Goal: Information Seeking & Learning: Learn about a topic

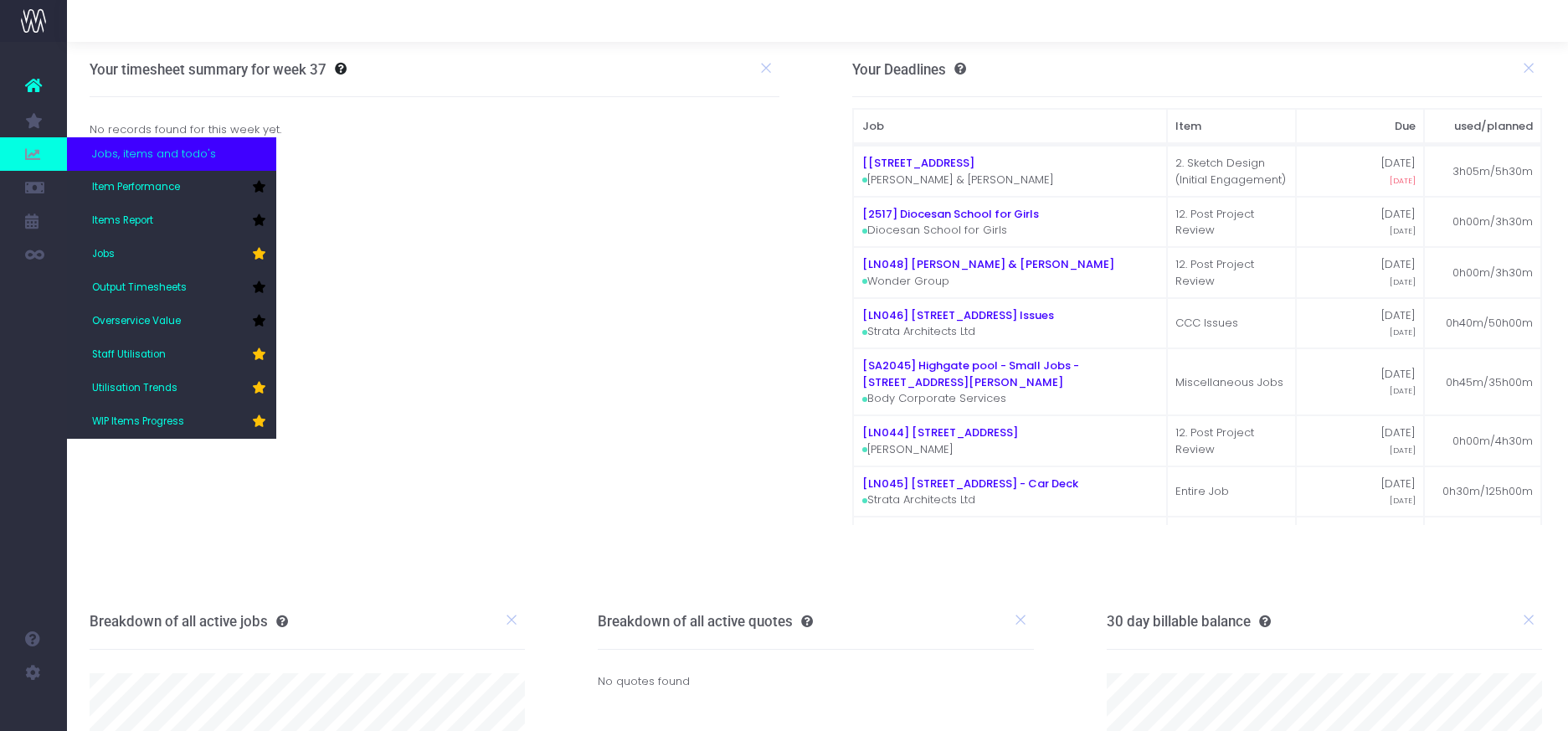
scroll to position [1, 2]
click at [132, 352] on span "Staff Utilisation" at bounding box center [129, 355] width 74 height 15
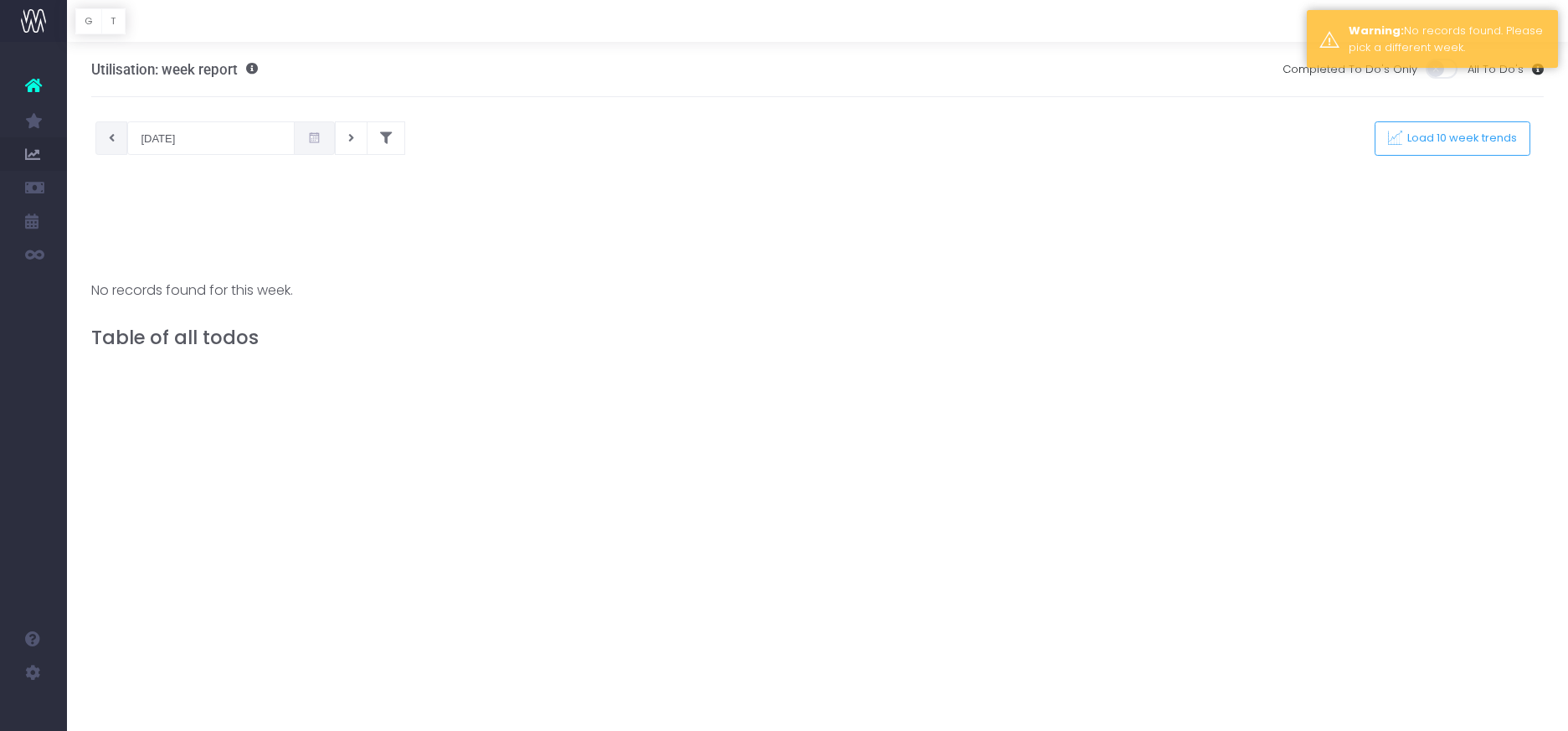
click at [113, 138] on icon at bounding box center [111, 138] width 6 height 0
type input "[DATE]"
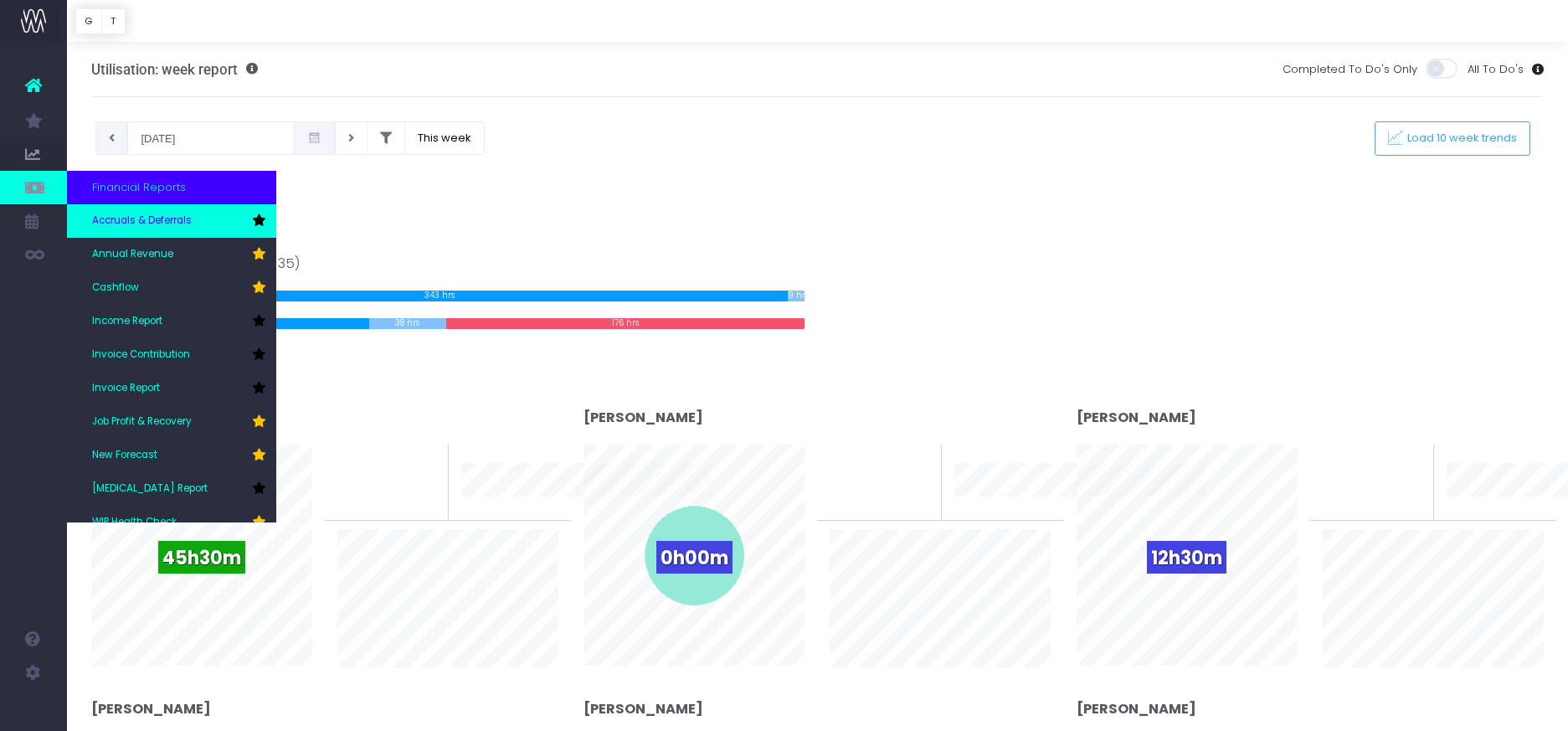
scroll to position [51, 0]
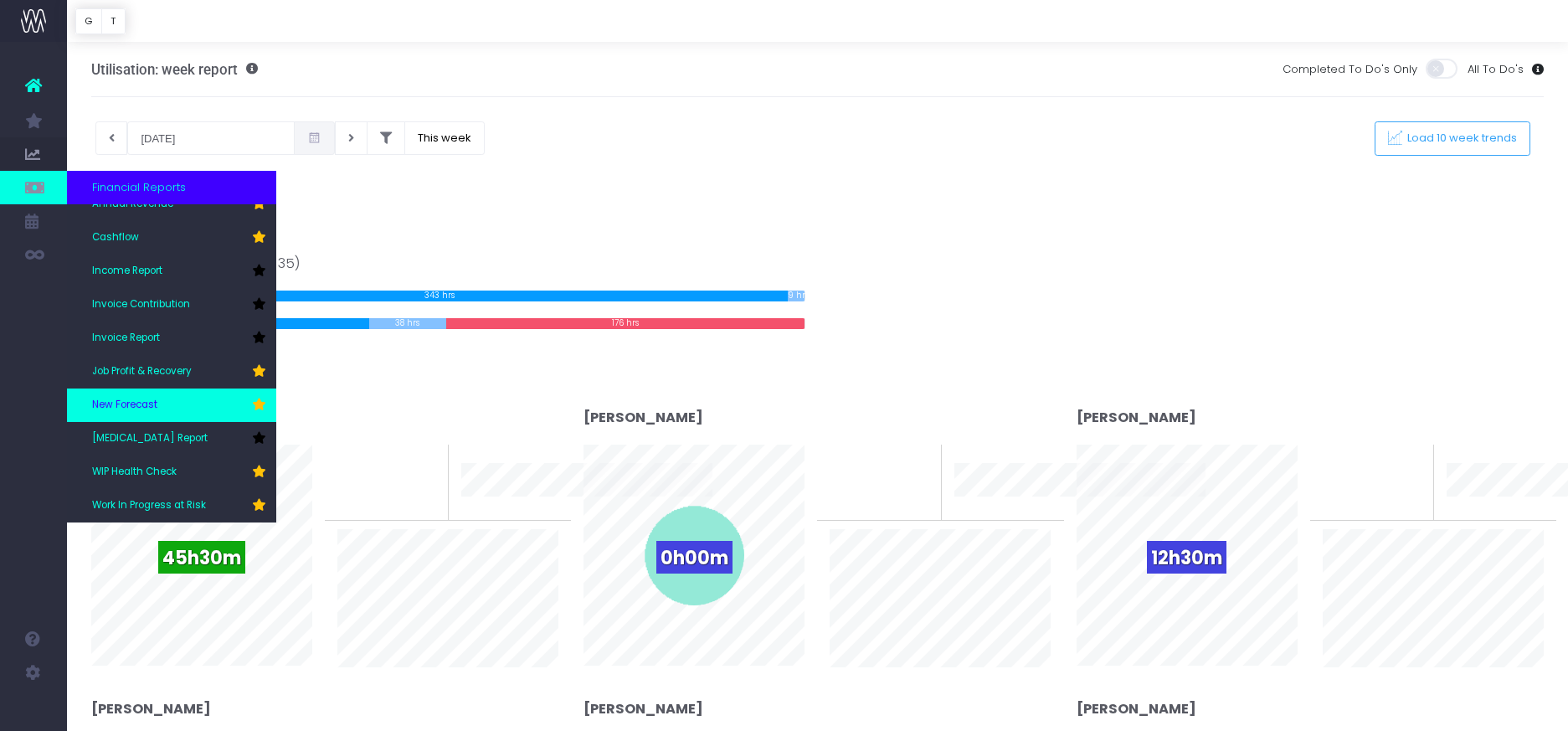
click at [117, 403] on span "New Forecast" at bounding box center [124, 406] width 65 height 15
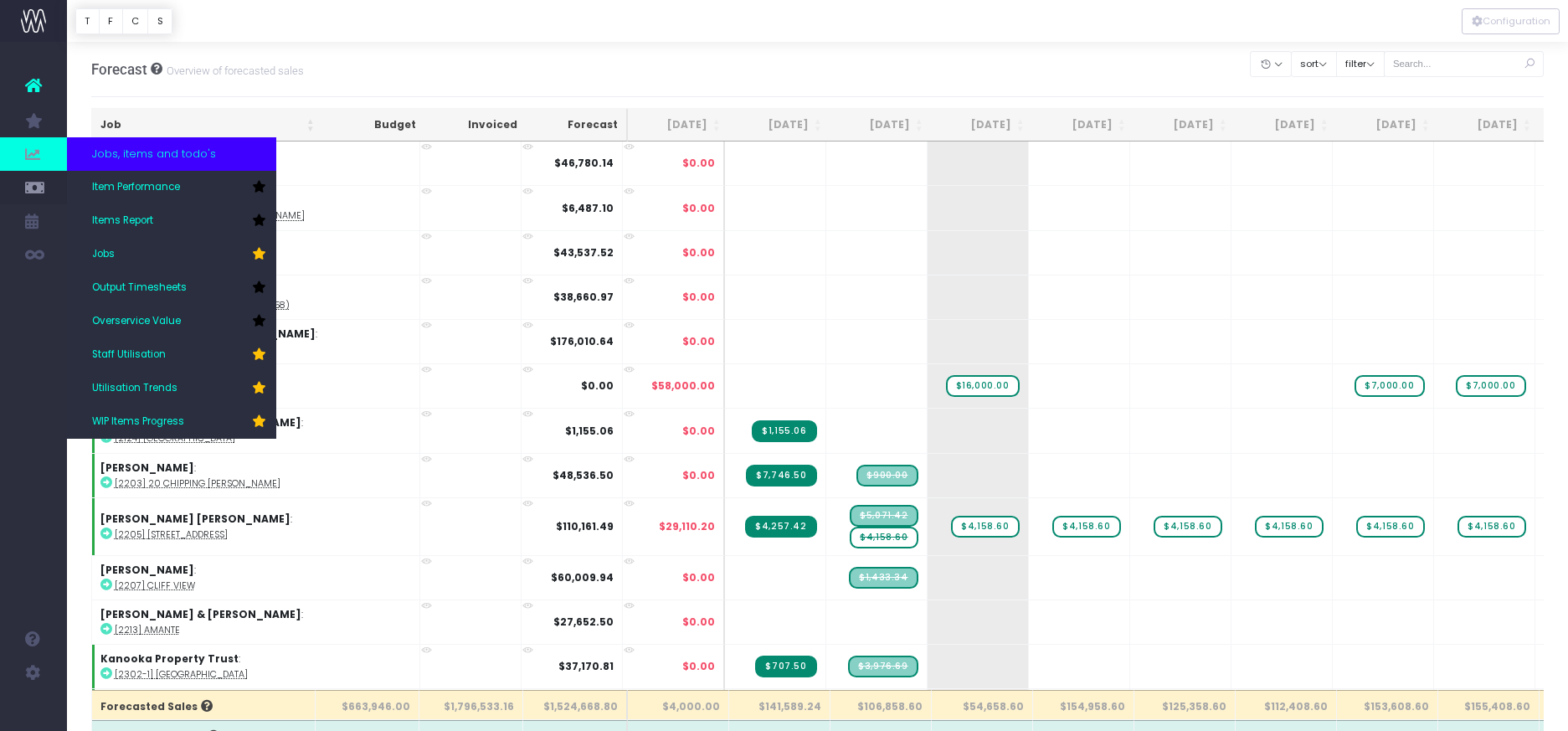
click at [173, 151] on span "Jobs, items and todo's" at bounding box center [154, 154] width 123 height 17
click at [129, 221] on span "Items Report" at bounding box center [123, 221] width 61 height 15
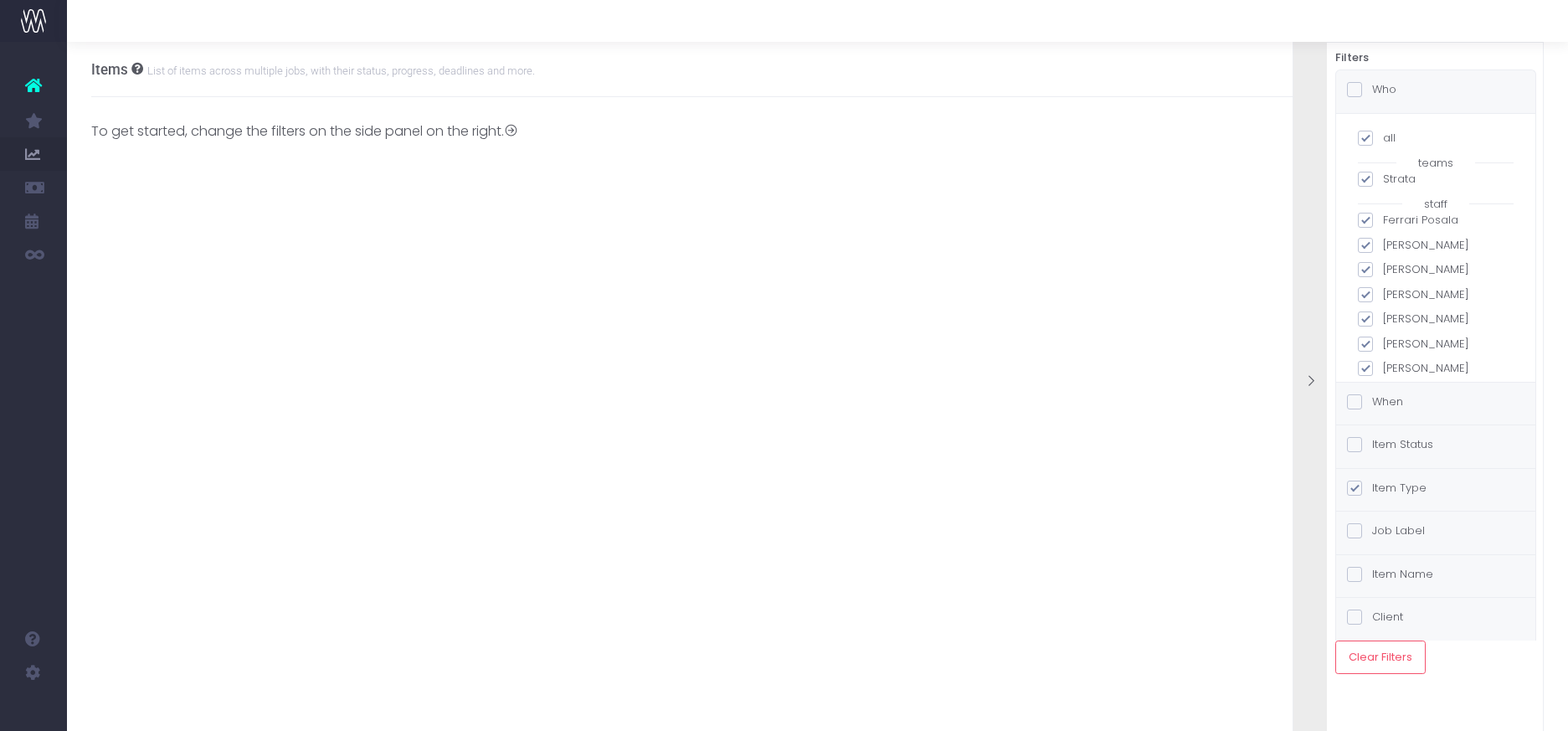
click at [1368, 137] on span at bounding box center [1365, 138] width 15 height 15
click at [1383, 137] on input "all" at bounding box center [1388, 136] width 11 height 11
checkbox input "false"
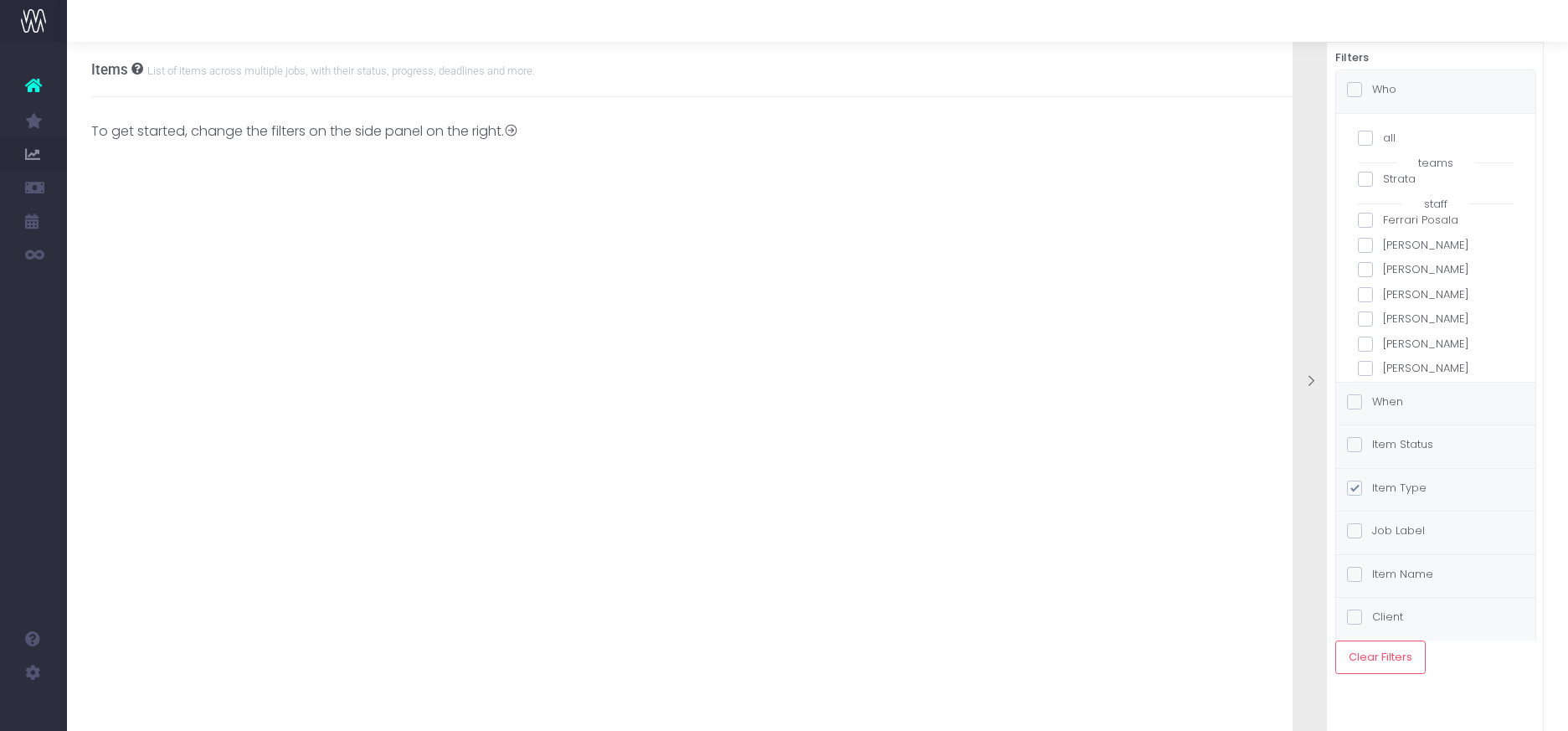
checkbox input "false"
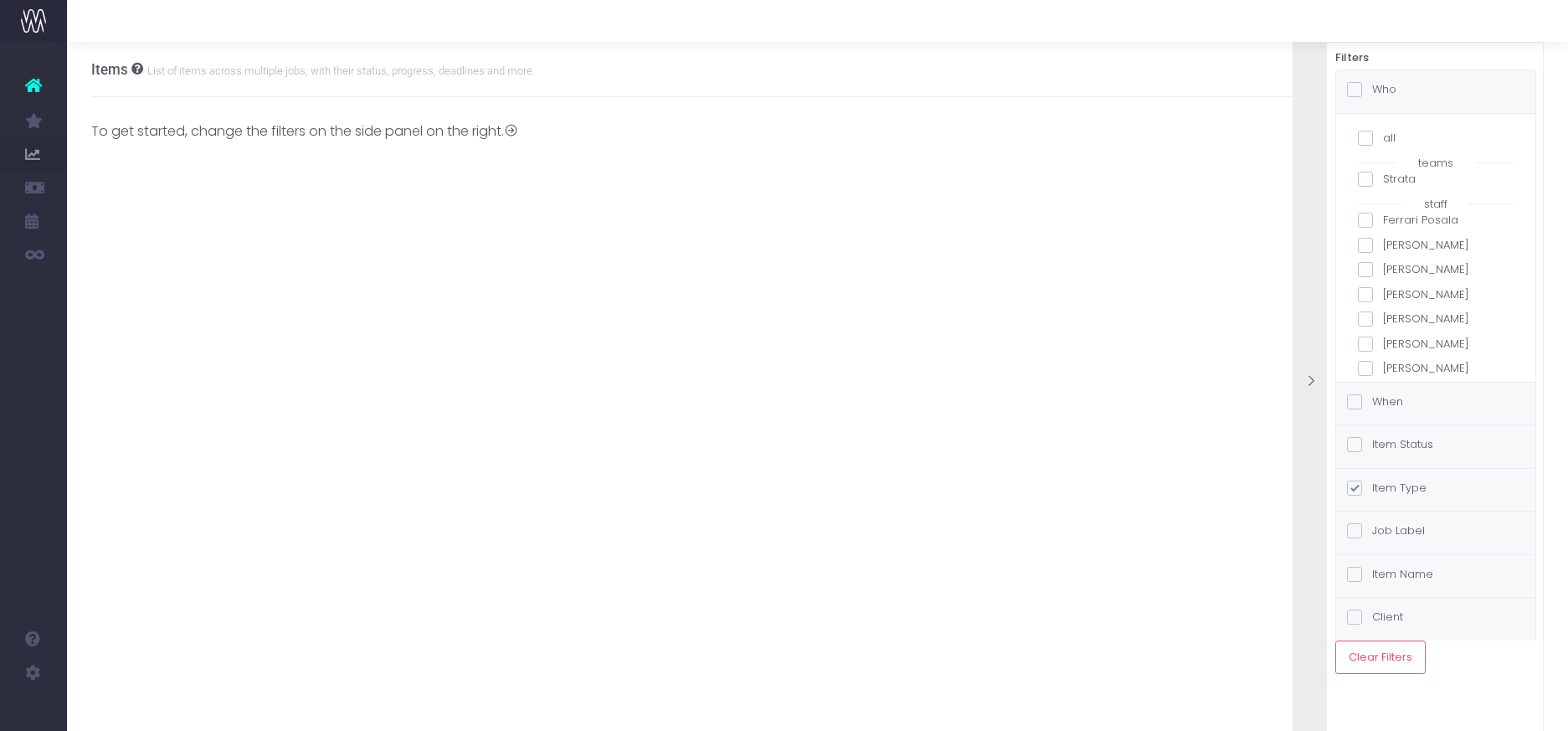
checkbox input "false"
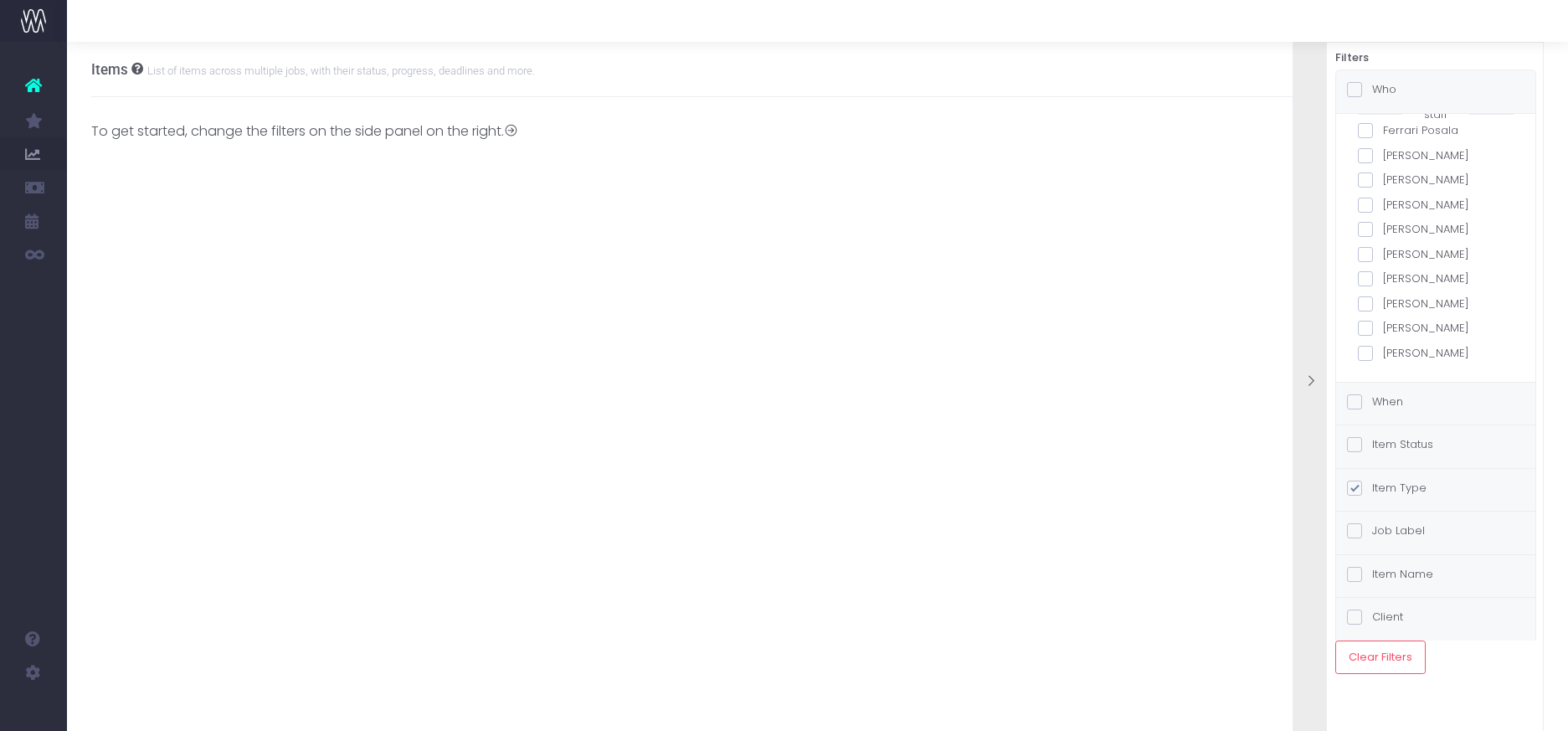
click at [1362, 303] on span at bounding box center [1365, 304] width 15 height 15
click at [1383, 303] on input "Libby Hedley" at bounding box center [1388, 301] width 11 height 11
checkbox input "true"
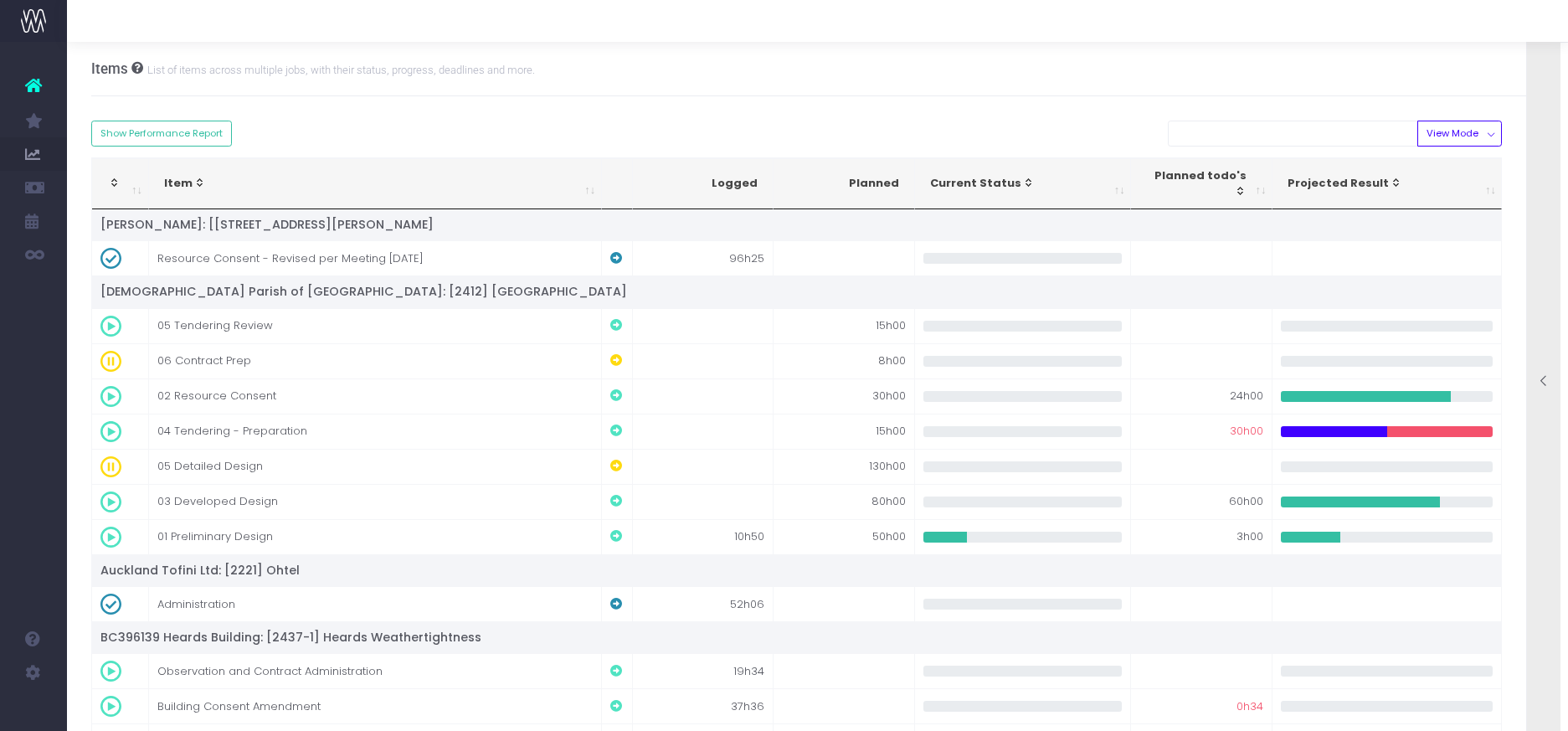
scroll to position [0, 0]
click at [1546, 383] on icon at bounding box center [1543, 381] width 14 height 14
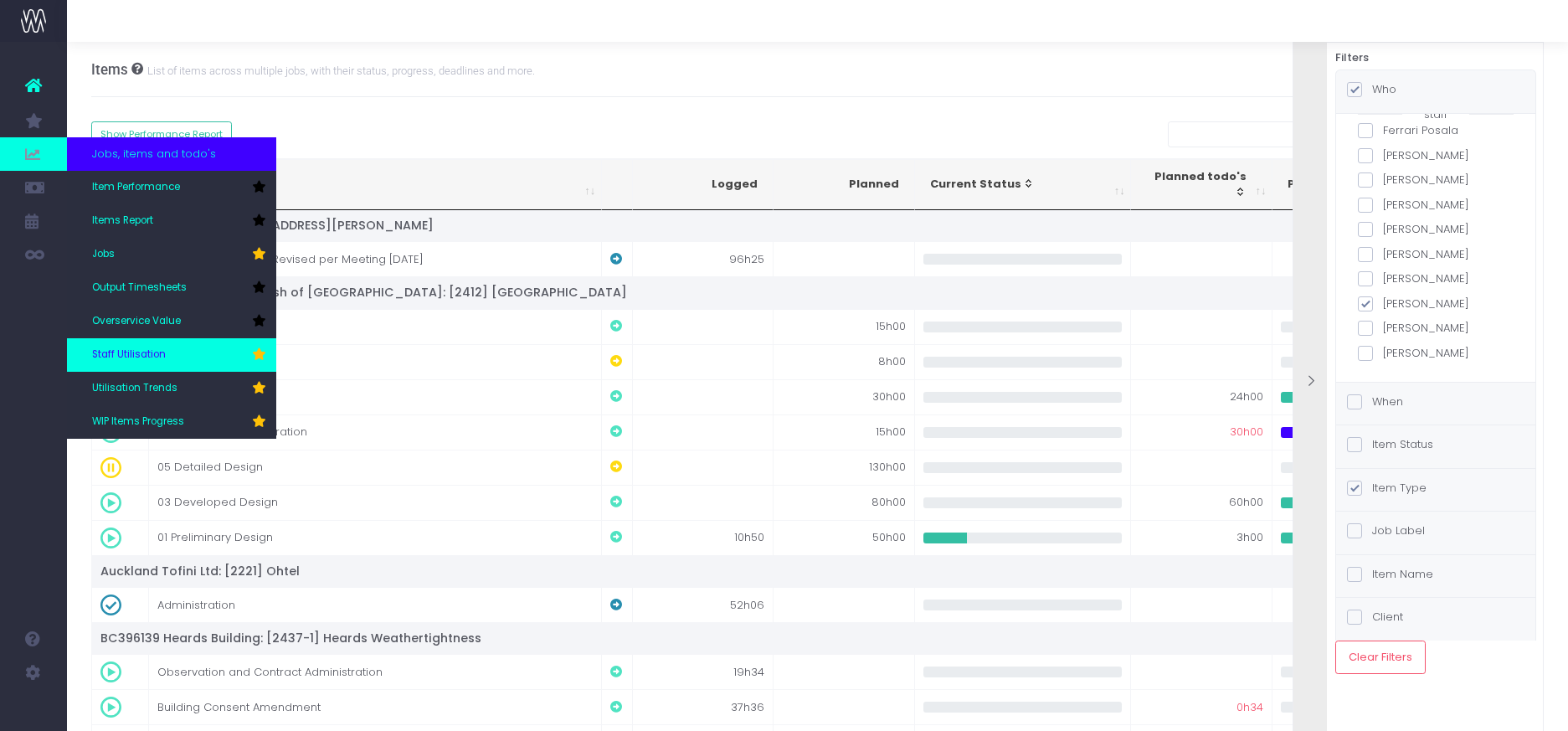
click at [108, 343] on link "Staff Utilisation" at bounding box center [171, 355] width 209 height 33
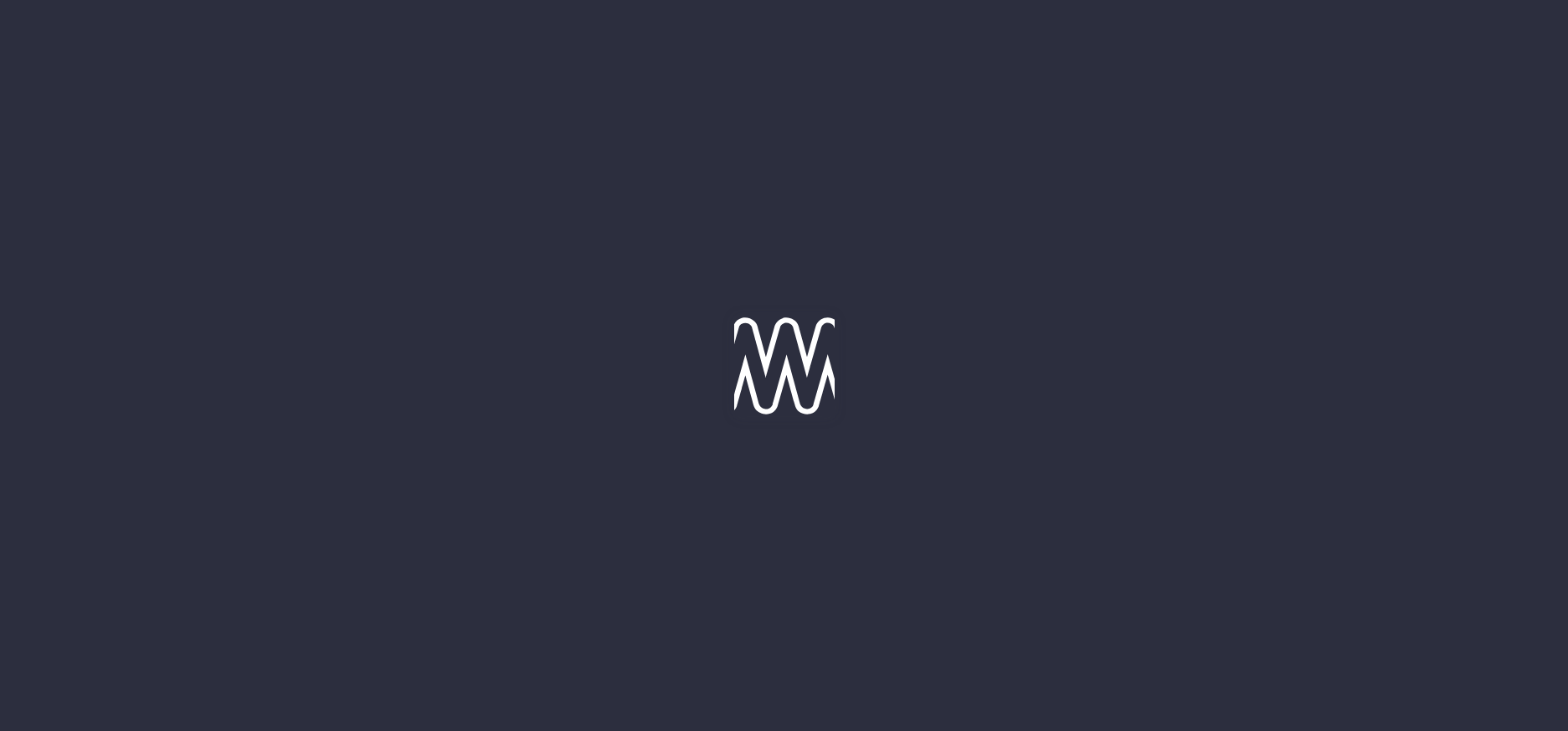
type input "[DATE]"
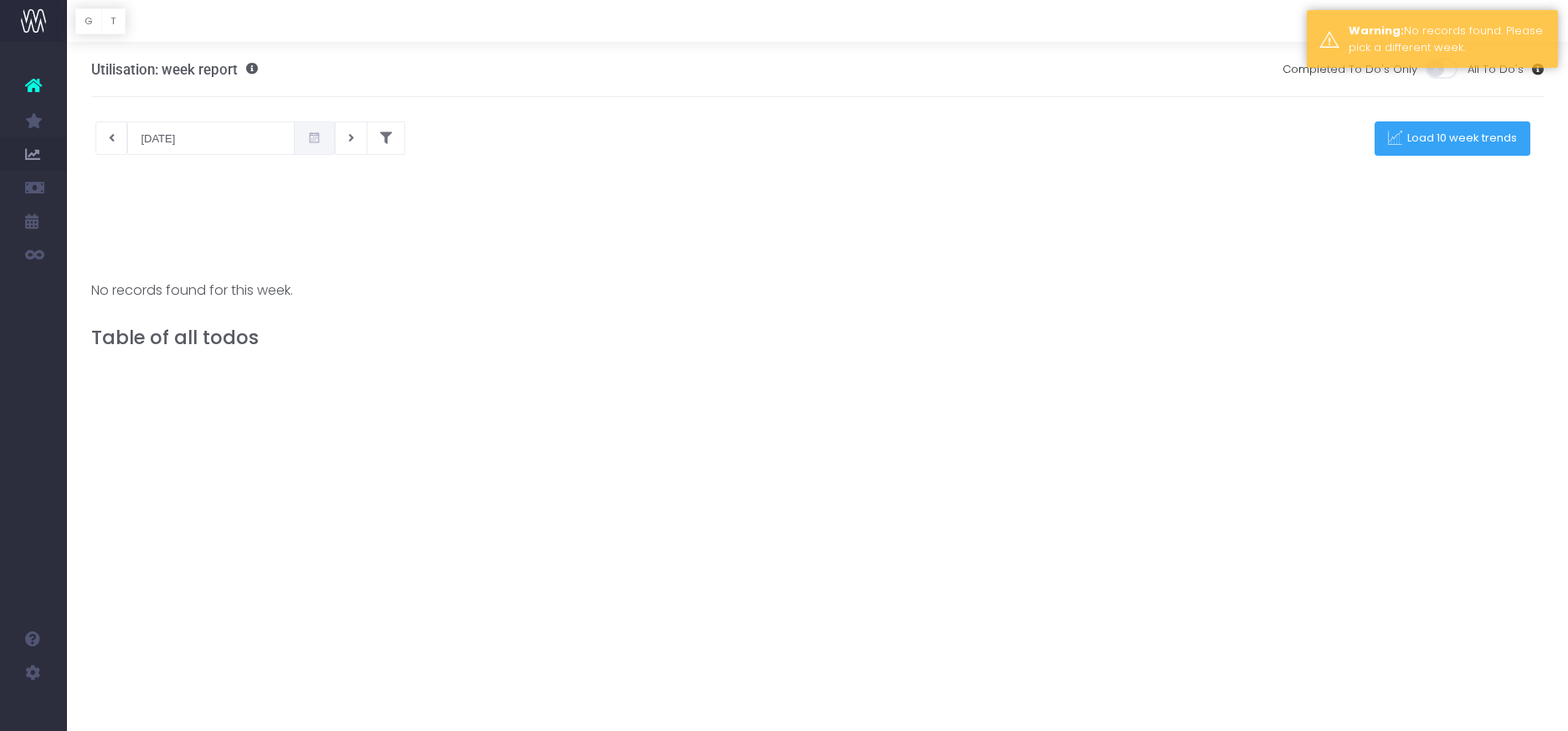
click at [1410, 144] on span "Load 10 week trends" at bounding box center [1459, 138] width 115 height 14
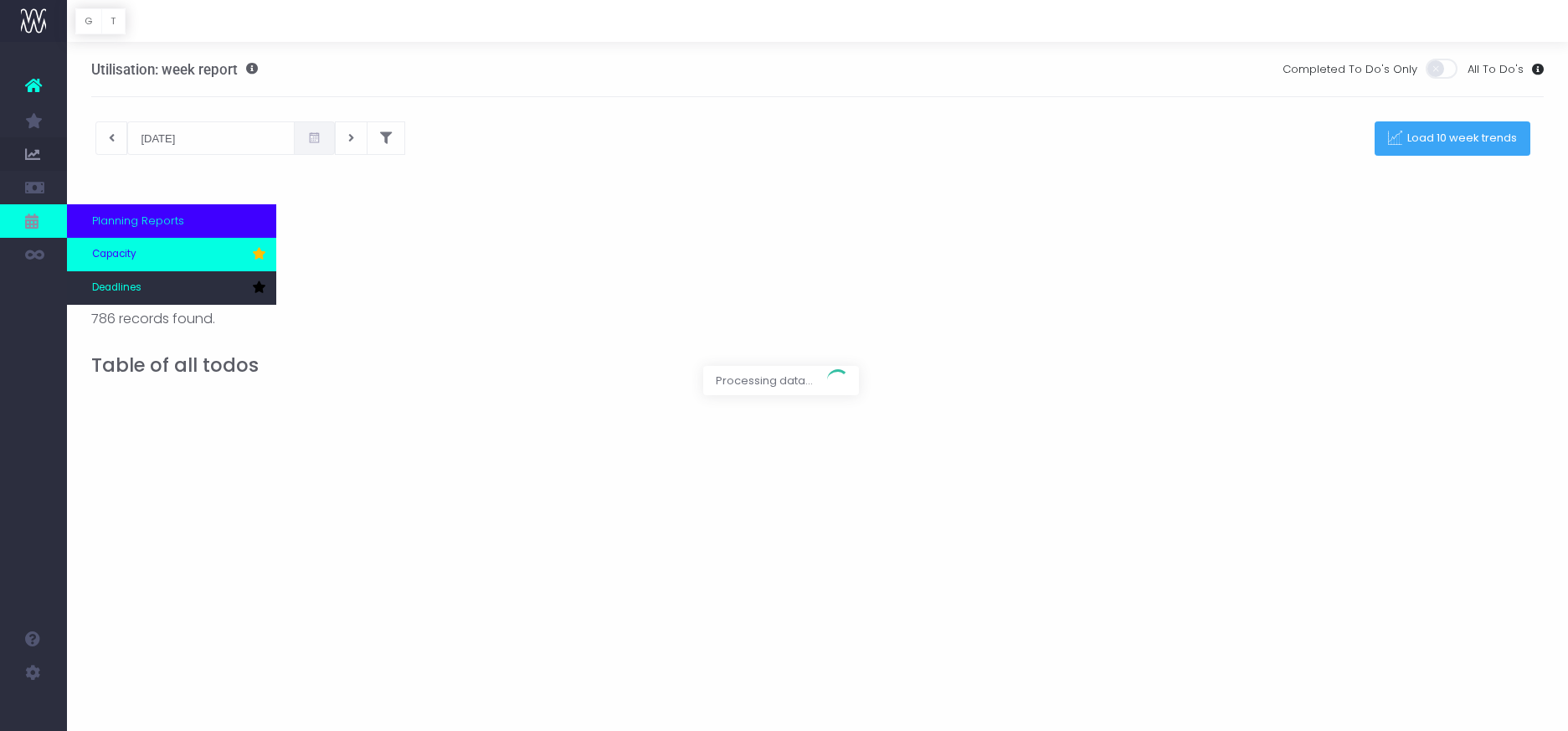
click at [119, 256] on span "Capacity" at bounding box center [114, 254] width 44 height 15
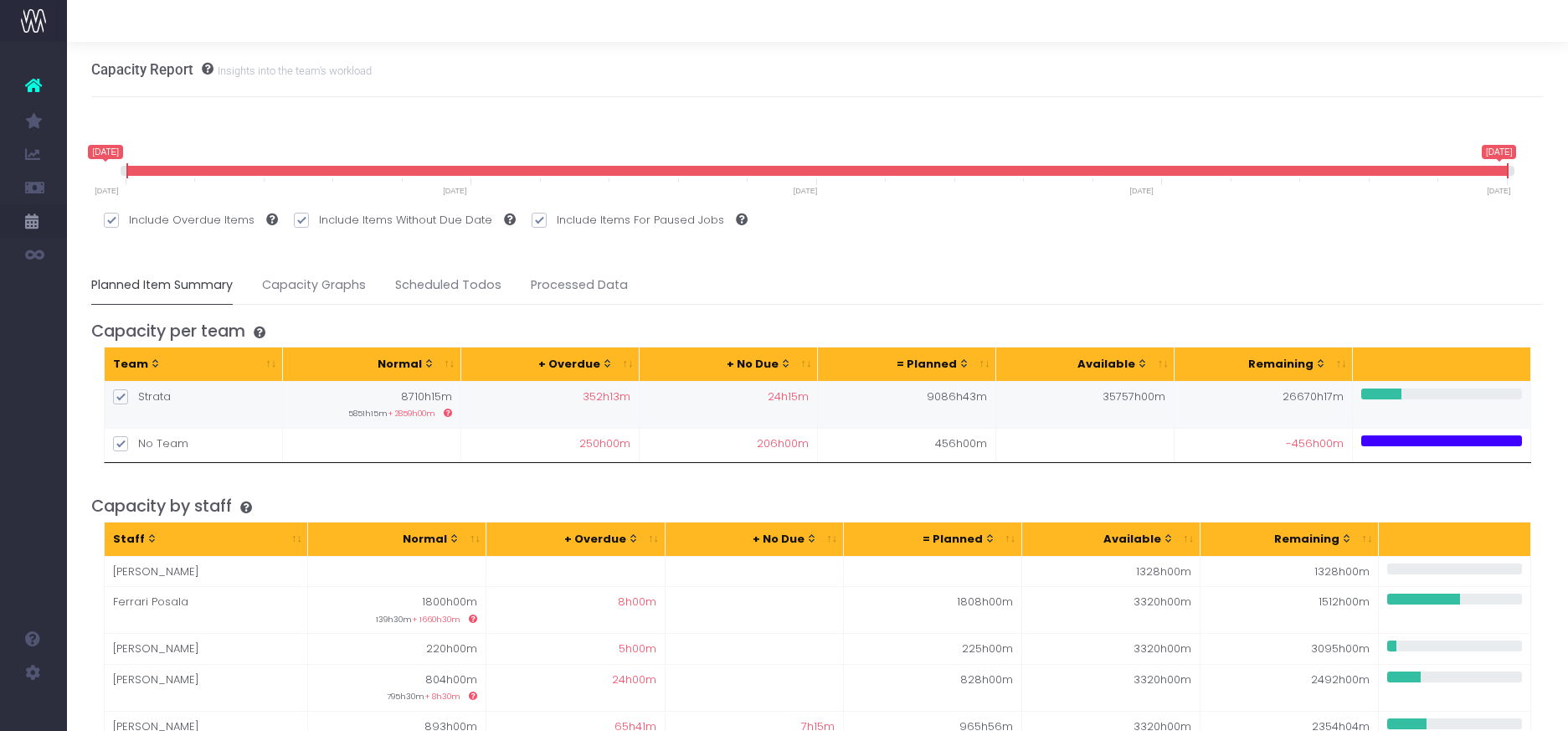
click at [121, 395] on span at bounding box center [121, 396] width 15 height 15
click at [138, 395] on input "Strata" at bounding box center [144, 395] width 11 height 11
checkbox input "false"
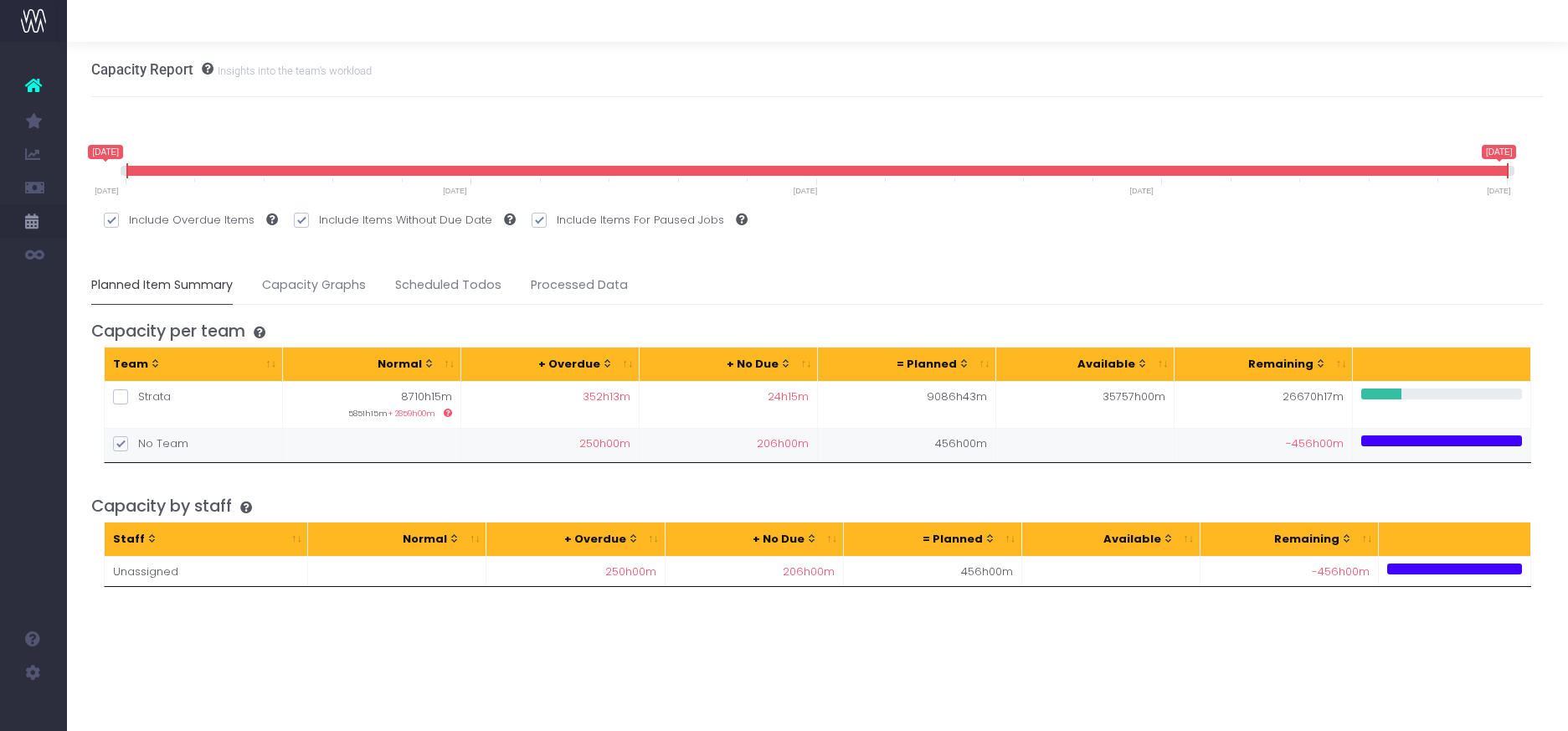
click at [118, 437] on span at bounding box center [121, 443] width 15 height 15
click at [138, 437] on input "No Team" at bounding box center [144, 441] width 11 height 11
checkbox input "false"
click at [124, 536] on div "Staff" at bounding box center [198, 539] width 170 height 17
click at [121, 404] on span at bounding box center [121, 396] width 15 height 15
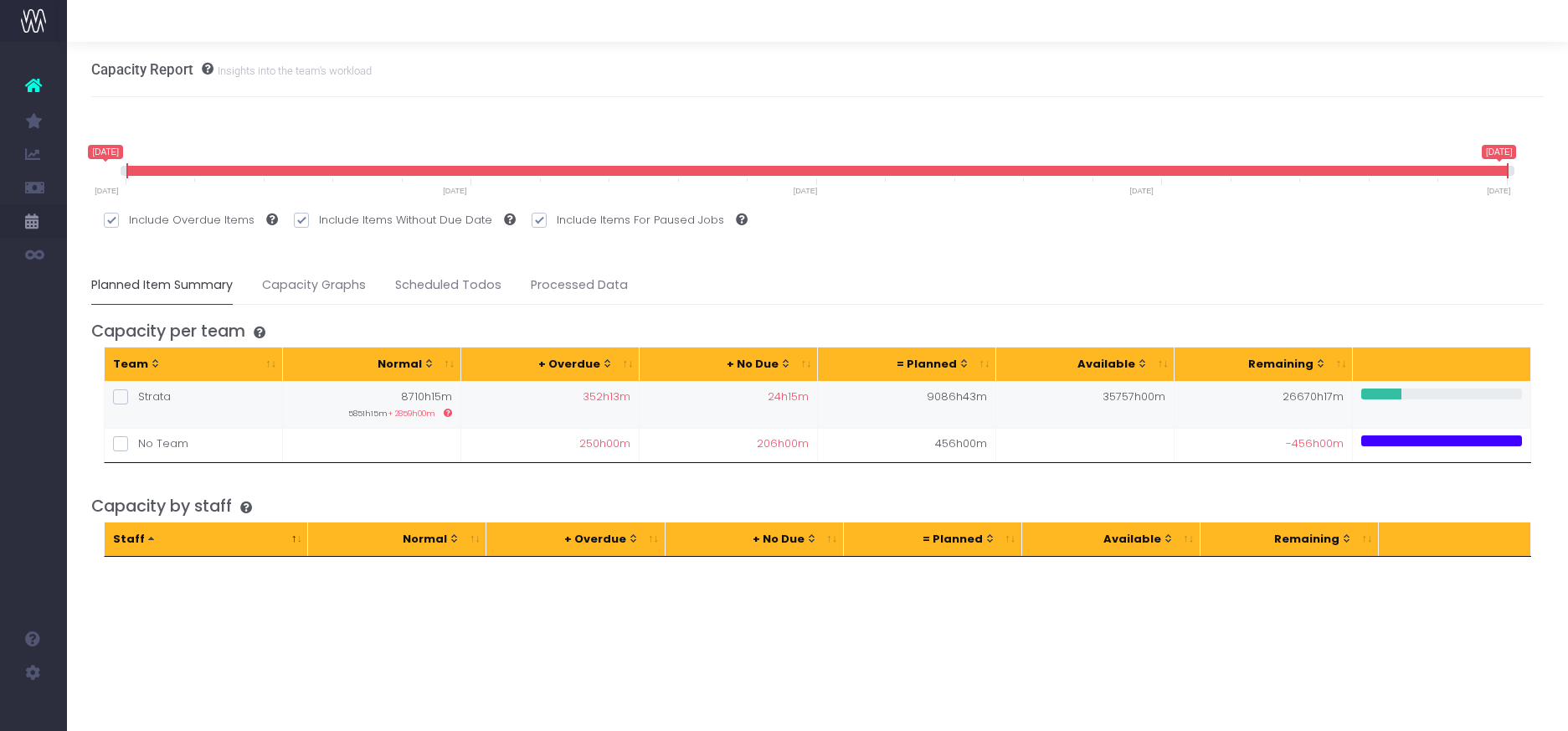
click at [138, 399] on input "Strata" at bounding box center [144, 395] width 11 height 11
checkbox input "true"
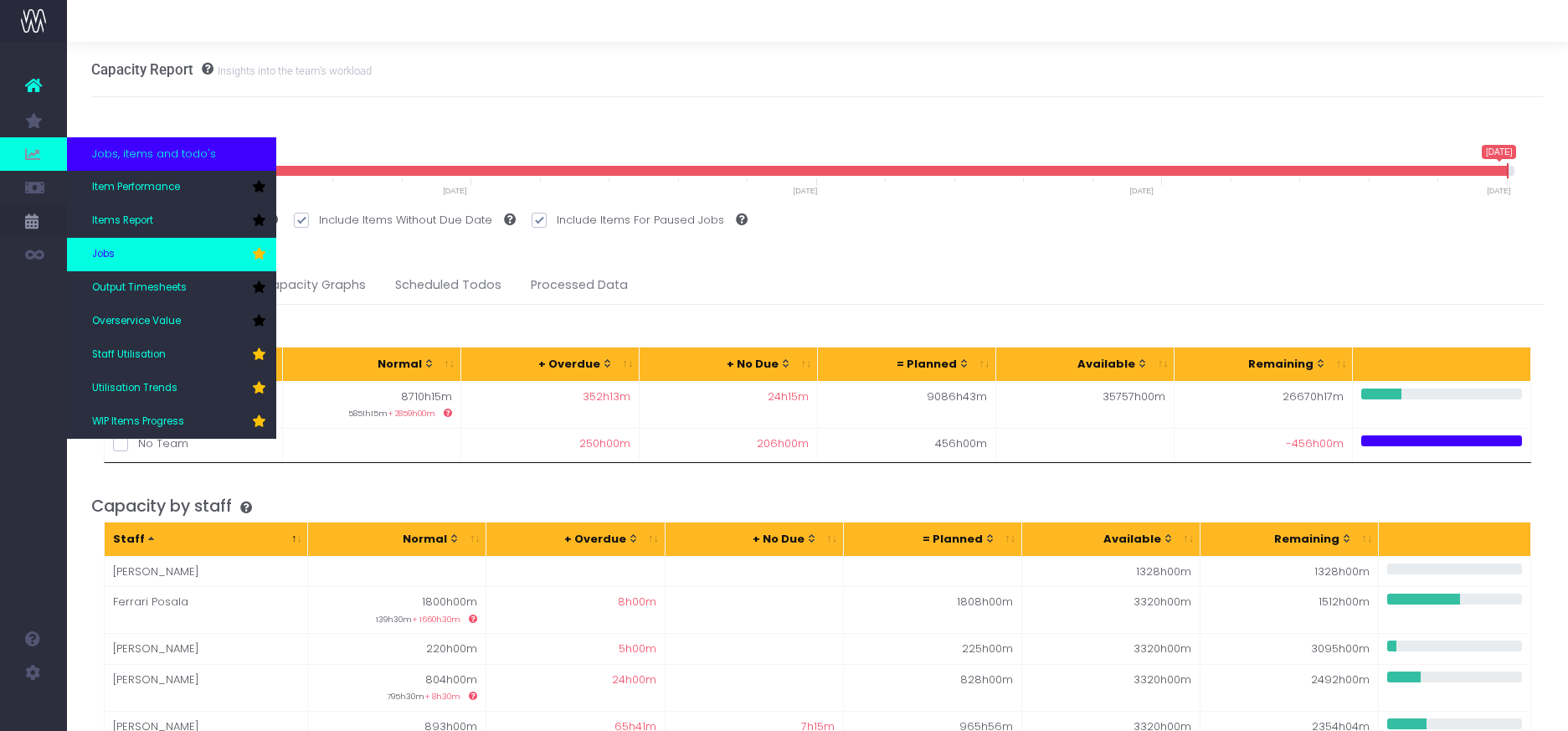
click at [115, 245] on link "Jobs" at bounding box center [171, 254] width 209 height 33
